Goal: Task Accomplishment & Management: Use online tool/utility

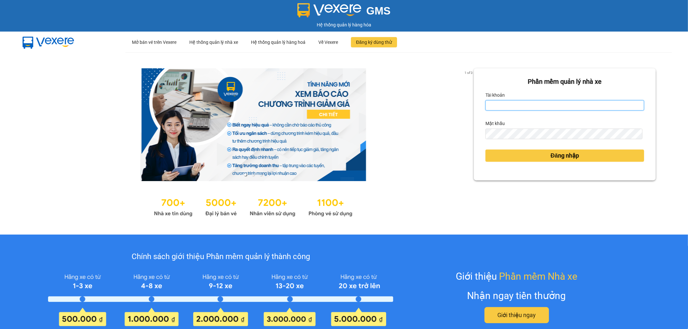
click at [491, 107] on input "Tài khoản" at bounding box center [564, 105] width 159 height 10
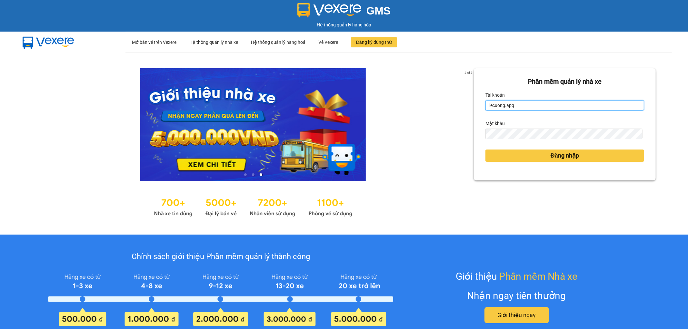
type input "lecuong.apq"
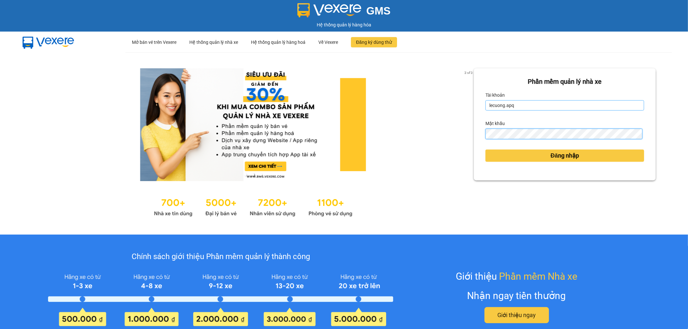
click at [485, 150] on button "Đăng nhập" at bounding box center [564, 156] width 159 height 12
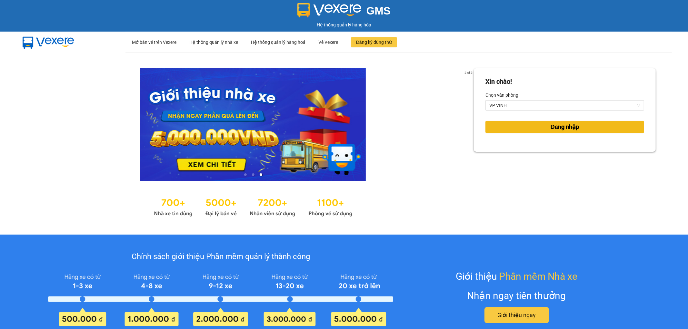
click at [521, 129] on button "Đăng nhập" at bounding box center [564, 127] width 159 height 12
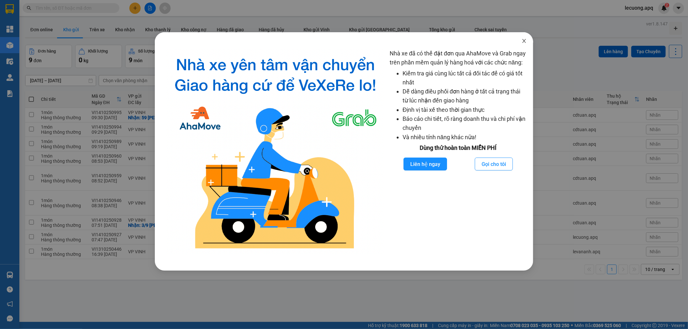
click at [524, 40] on icon "close" at bounding box center [524, 40] width 5 height 5
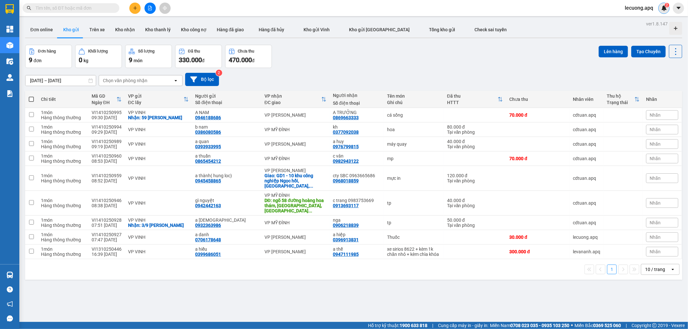
click at [667, 7] on div "2" at bounding box center [663, 8] width 11 height 11
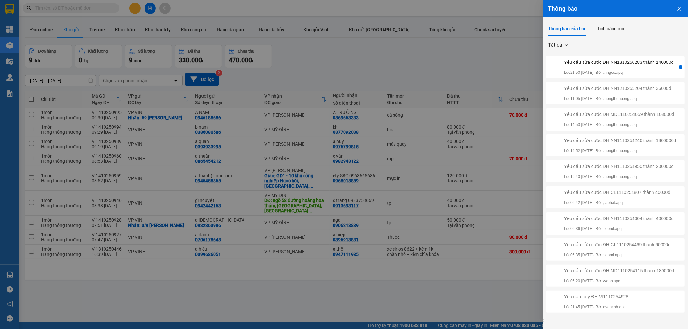
click at [625, 63] on div "Yêu cầu sửa cước ĐH NN1310250283 thành 140000đ" at bounding box center [619, 62] width 110 height 7
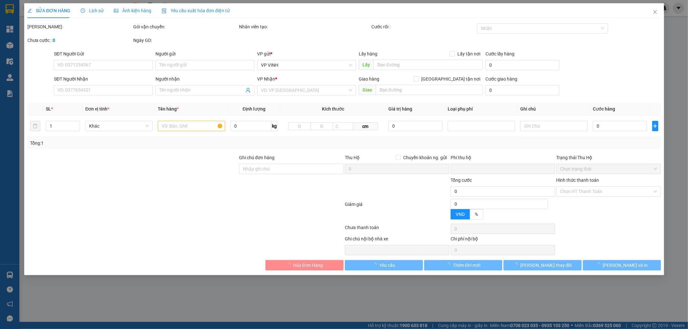
type input "0962620193"
type input "0916858234"
type input "a nam( hợp đồng 70k 1 thùng)"
checkbox input "true"
type input "vp"
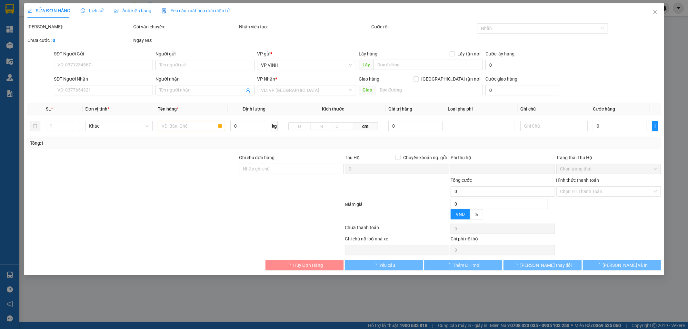
type input "0"
type input "220.000"
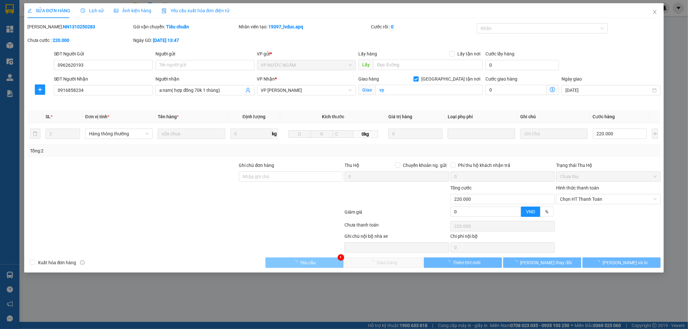
click at [331, 262] on button "Yêu cầu" at bounding box center [304, 263] width 78 height 10
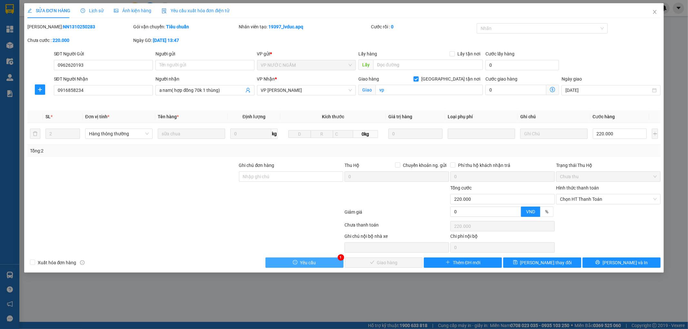
drag, startPoint x: 313, startPoint y: 252, endPoint x: 312, endPoint y: 260, distance: 7.8
click at [313, 252] on div at bounding box center [278, 243] width 132 height 20
click at [312, 261] on span "Yêu cầu" at bounding box center [308, 262] width 16 height 7
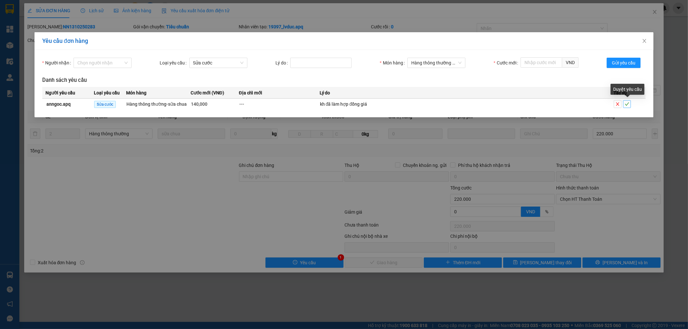
click at [628, 105] on icon "check" at bounding box center [627, 104] width 5 height 5
